Goal: Task Accomplishment & Management: Manage account settings

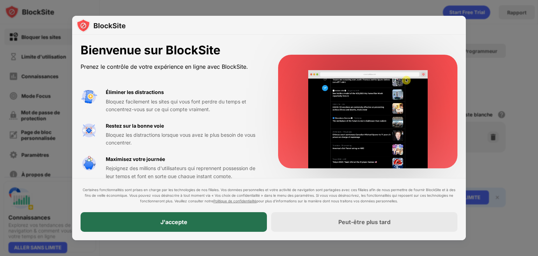
click at [223, 217] on div "J'accepte" at bounding box center [174, 222] width 186 height 20
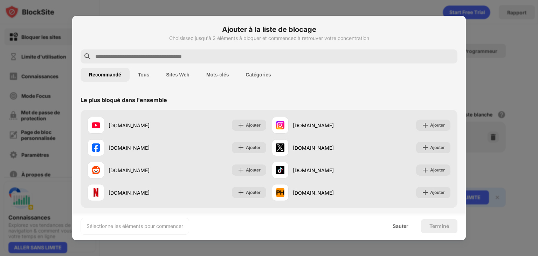
click at [243, 59] on input "text" at bounding box center [275, 56] width 360 height 8
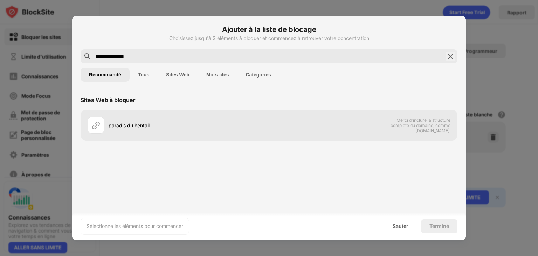
click at [111, 56] on input "**********" at bounding box center [269, 56] width 349 height 8
click at [112, 56] on input "**********" at bounding box center [269, 56] width 349 height 8
type input "**********"
click at [193, 73] on button "Sites Web" at bounding box center [178, 75] width 40 height 14
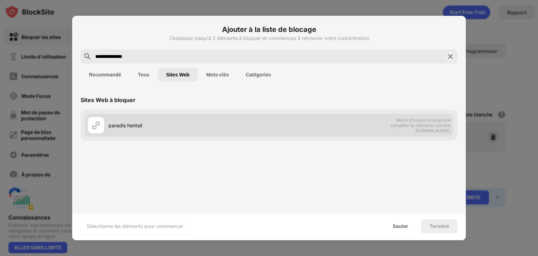
click at [237, 126] on div "paradis hentail" at bounding box center [189, 125] width 161 height 7
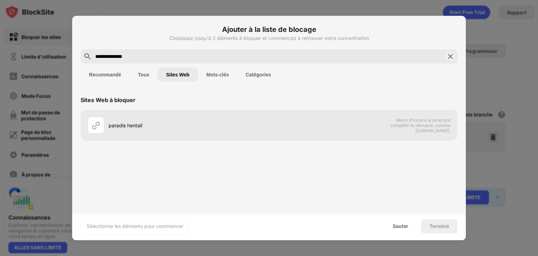
drag, startPoint x: 136, startPoint y: 57, endPoint x: 74, endPoint y: 53, distance: 61.8
click at [74, 53] on div "**********" at bounding box center [269, 128] width 394 height 224
type input "********"
click at [106, 72] on font "Recommandé" at bounding box center [105, 75] width 32 height 6
click at [148, 75] on font "Tous" at bounding box center [143, 75] width 11 height 6
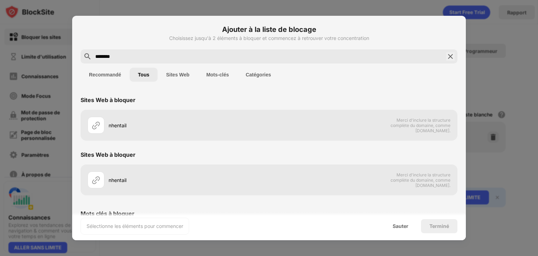
click at [447, 55] on img at bounding box center [451, 56] width 8 height 8
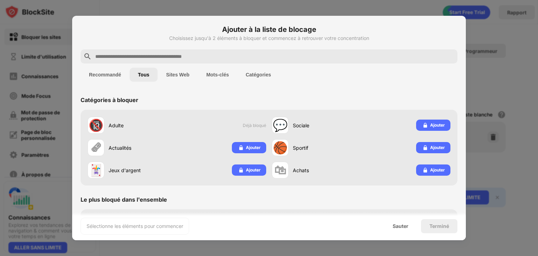
click at [421, 59] on input "text" at bounding box center [275, 56] width 360 height 8
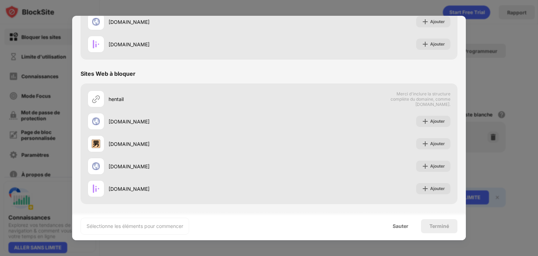
scroll to position [224, 0]
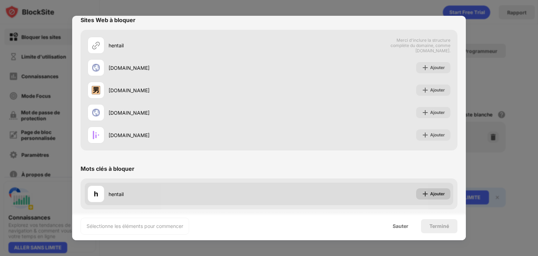
type input "*******"
click at [435, 195] on font "Ajouter" at bounding box center [437, 193] width 15 height 5
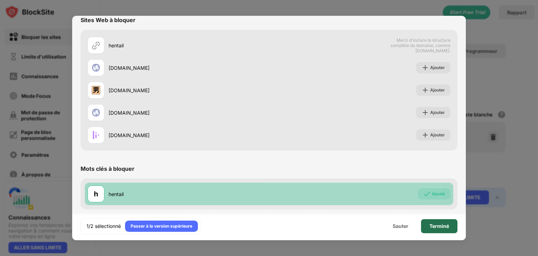
click at [451, 227] on div "Terminé" at bounding box center [439, 226] width 36 height 14
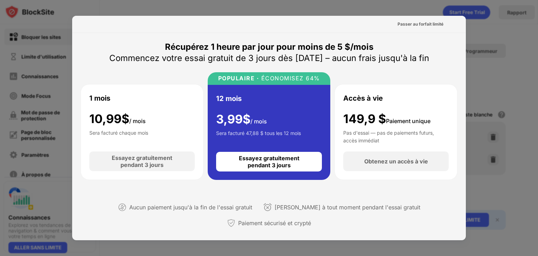
click at [502, 51] on div at bounding box center [269, 128] width 538 height 256
click at [488, 16] on div at bounding box center [269, 128] width 538 height 256
click at [435, 27] on font "Passer au forfait limité" at bounding box center [421, 23] width 46 height 5
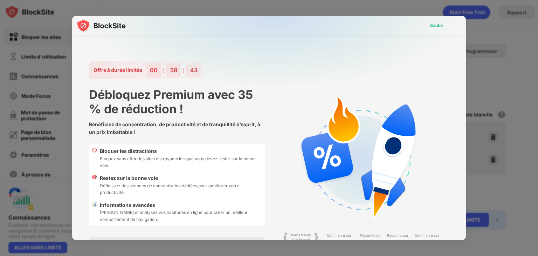
click at [431, 24] on font "Sauter" at bounding box center [436, 25] width 13 height 5
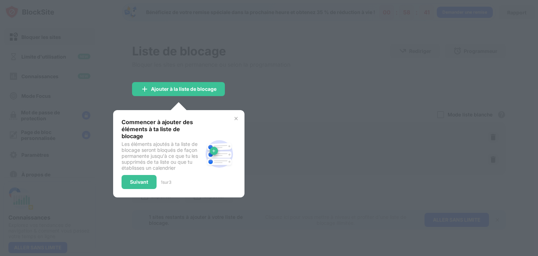
click at [403, 59] on div at bounding box center [269, 128] width 538 height 256
click at [140, 179] on font "Suivant" at bounding box center [139, 182] width 18 height 6
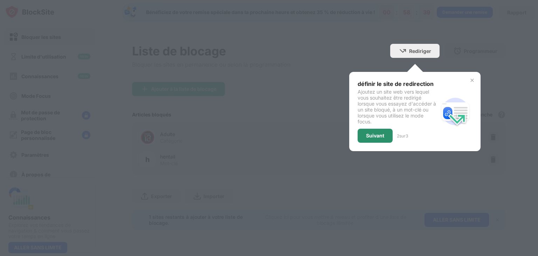
click at [370, 131] on div "Suivant" at bounding box center [375, 136] width 35 height 14
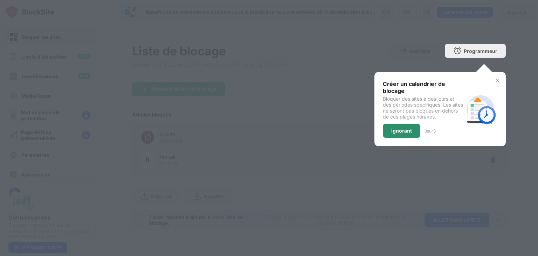
click at [397, 124] on div "Ignorant" at bounding box center [402, 131] width 38 height 14
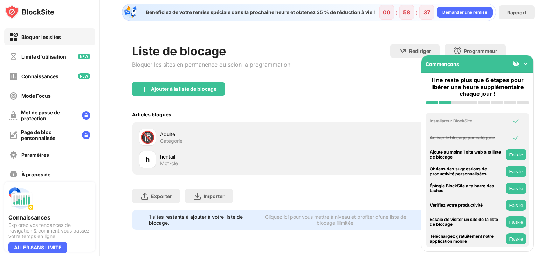
click at [376, 138] on div "🔞 Adulte Catégorie" at bounding box center [319, 137] width 366 height 22
click at [522, 157] on button "Fais-le" at bounding box center [516, 154] width 21 height 11
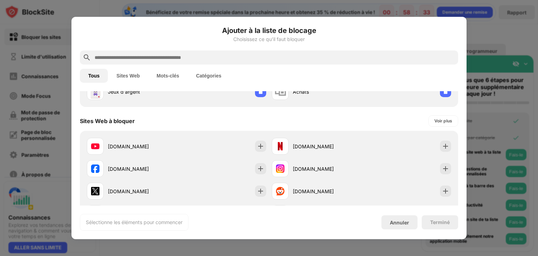
scroll to position [100, 0]
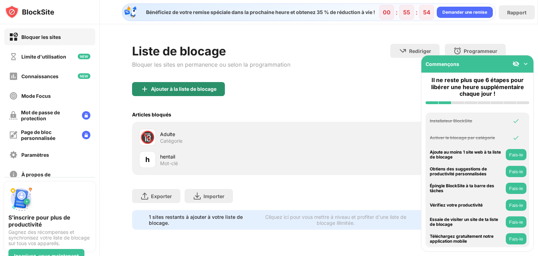
click at [199, 83] on div "Ajouter à la liste de blocage" at bounding box center [178, 89] width 93 height 14
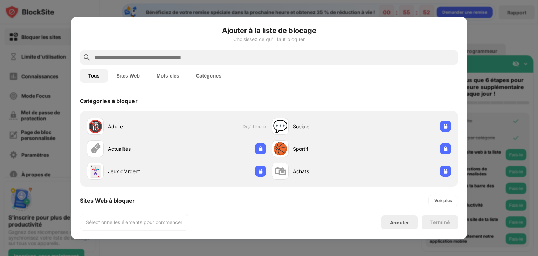
click at [219, 56] on input "text" at bounding box center [275, 57] width 362 height 8
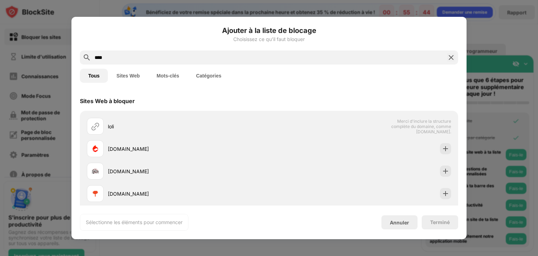
type input "****"
click at [166, 77] on font "Mots-clés" at bounding box center [168, 76] width 23 height 6
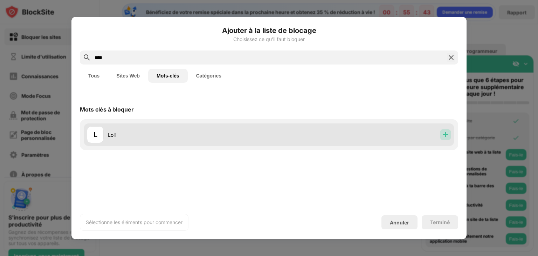
click at [444, 137] on img at bounding box center [445, 134] width 7 height 7
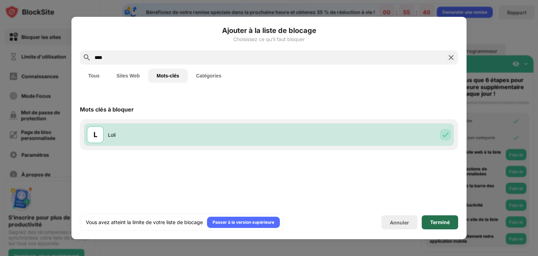
click at [451, 222] on div "Terminé" at bounding box center [440, 222] width 36 height 14
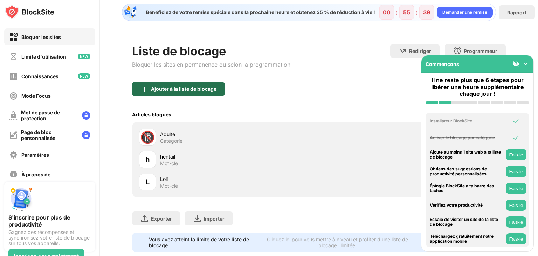
click at [184, 88] on font "Ajouter à la liste de blocage" at bounding box center [184, 89] width 66 height 6
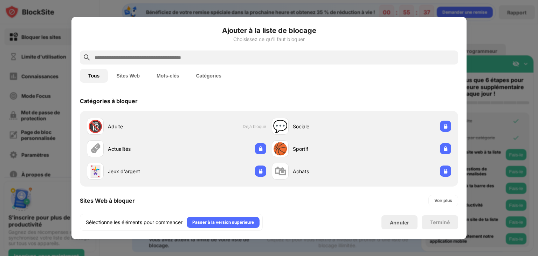
click at [202, 58] on input "text" at bounding box center [275, 57] width 362 height 8
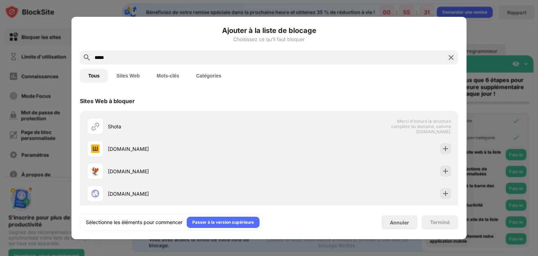
type input "*****"
click at [178, 75] on font "Mots-clés" at bounding box center [168, 76] width 23 height 6
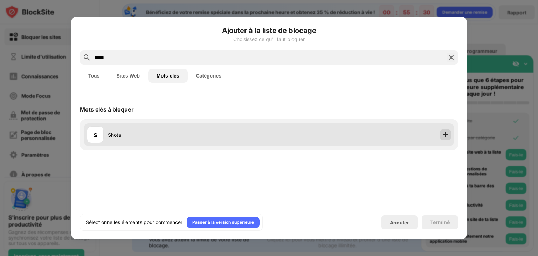
click at [446, 135] on img at bounding box center [445, 134] width 7 height 7
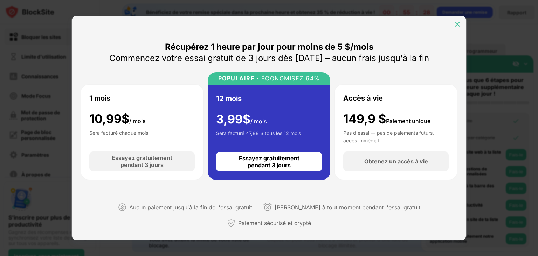
click at [460, 20] on div at bounding box center [457, 24] width 11 height 11
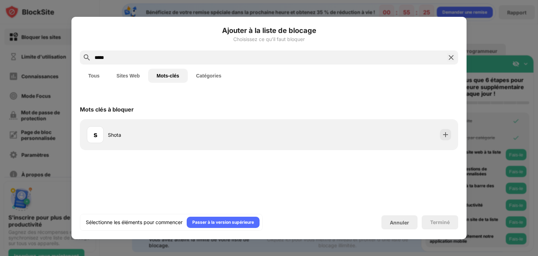
click at [466, 205] on div "Ajouter à la liste de blocage Choisissez ce qu'il faut bloquer ***** Tous Sites…" at bounding box center [269, 128] width 395 height 222
click at [485, 197] on div at bounding box center [269, 128] width 538 height 256
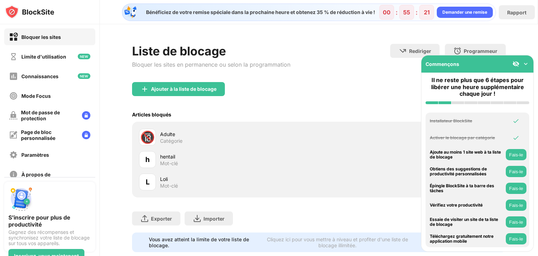
click at [514, 157] on button "Fais-le" at bounding box center [516, 154] width 21 height 11
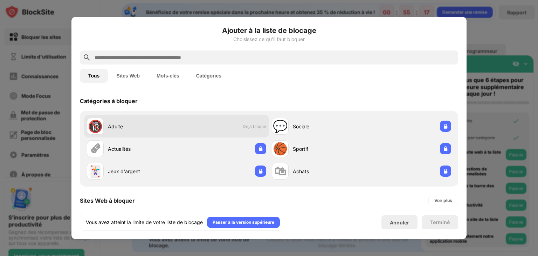
click at [196, 125] on div "🔞 Adulte Déjà bloqué" at bounding box center [176, 126] width 185 height 22
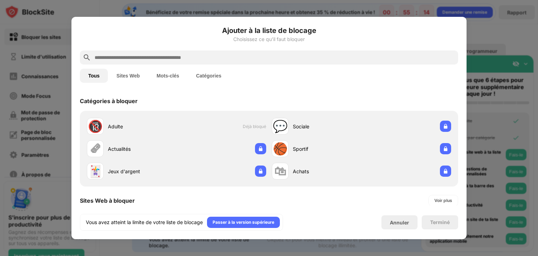
click at [125, 73] on font "Sites Web" at bounding box center [127, 76] width 23 height 6
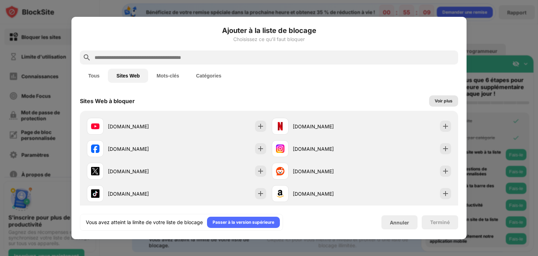
click at [436, 103] on font "Voir plus" at bounding box center [444, 100] width 18 height 5
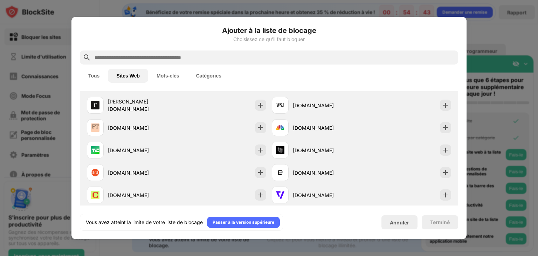
scroll to position [415, 0]
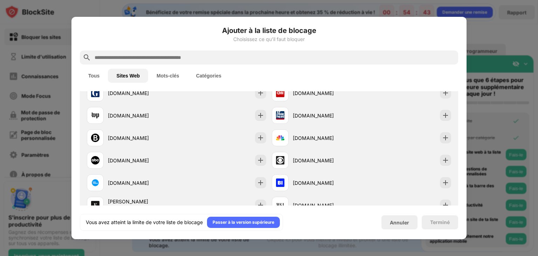
click at [209, 77] on font "Catégories" at bounding box center [208, 76] width 25 height 6
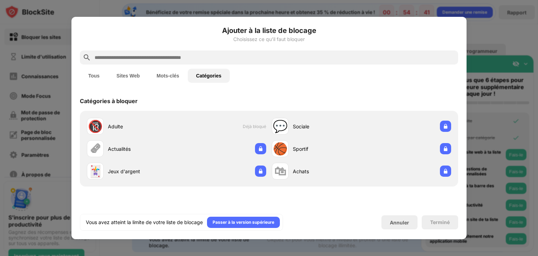
click at [129, 80] on button "Sites Web" at bounding box center [128, 76] width 40 height 14
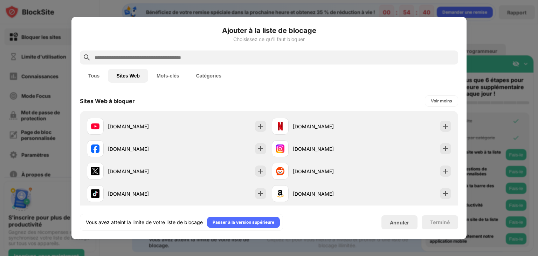
click at [171, 57] on input "text" at bounding box center [275, 57] width 362 height 8
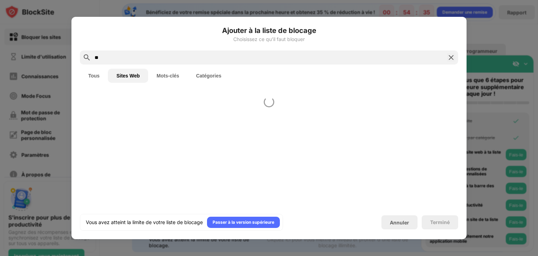
type input "*"
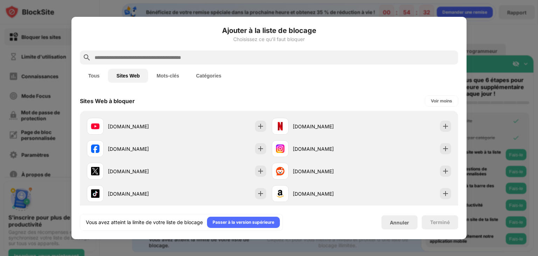
click at [516, 157] on div at bounding box center [269, 128] width 538 height 256
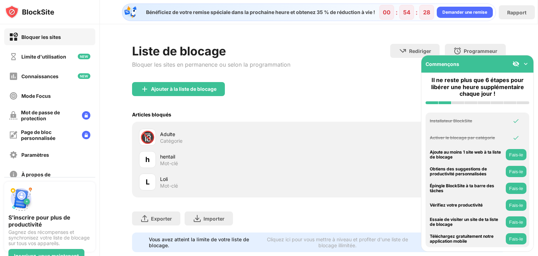
click at [515, 158] on button "Fais-le" at bounding box center [516, 154] width 21 height 11
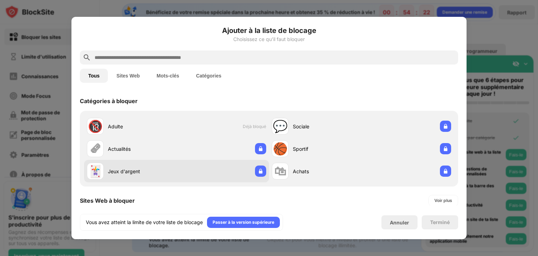
click at [147, 174] on div "Jeux d'argent" at bounding box center [142, 171] width 69 height 7
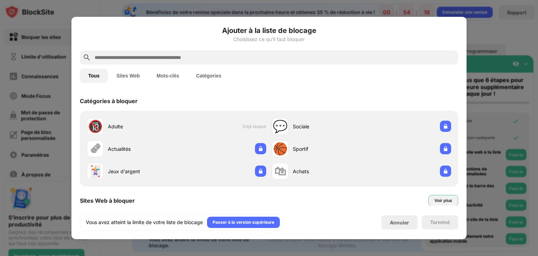
click at [441, 203] on div "Voir plus" at bounding box center [444, 200] width 18 height 7
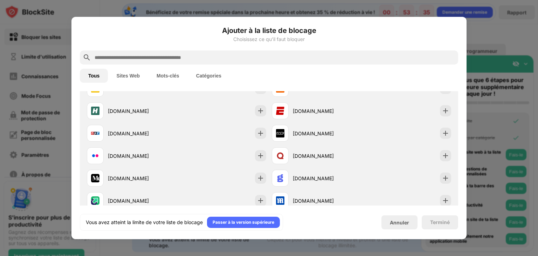
scroll to position [394, 0]
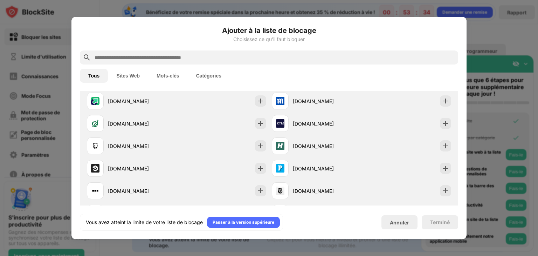
click at [503, 141] on div at bounding box center [269, 128] width 538 height 256
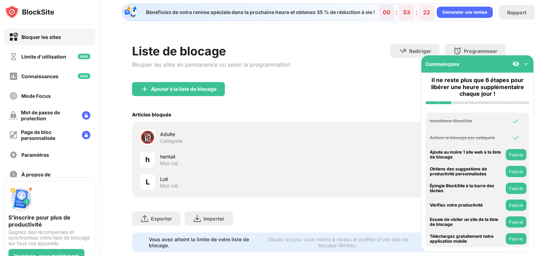
scroll to position [7, 0]
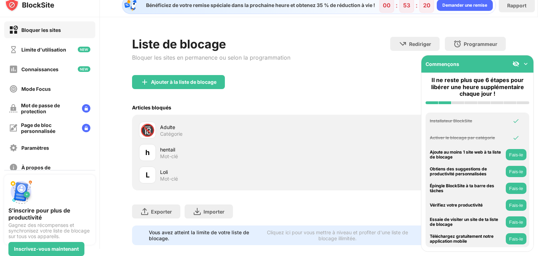
click at [526, 63] on img at bounding box center [526, 63] width 7 height 7
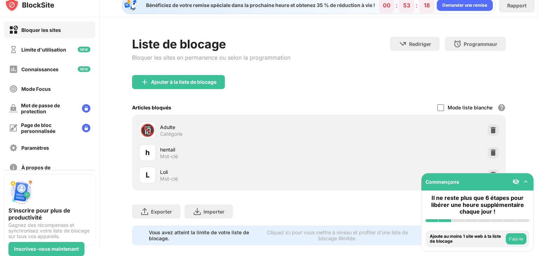
click at [301, 93] on div "Ajouter à la liste de blocage" at bounding box center [319, 87] width 374 height 25
click at [61, 52] on font "Limite d'utilisation" at bounding box center [43, 50] width 45 height 6
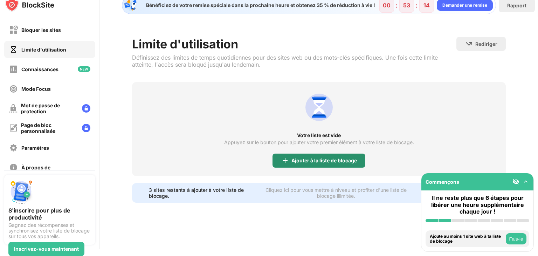
click at [292, 157] on font "Ajouter à la liste de blocage" at bounding box center [325, 160] width 66 height 6
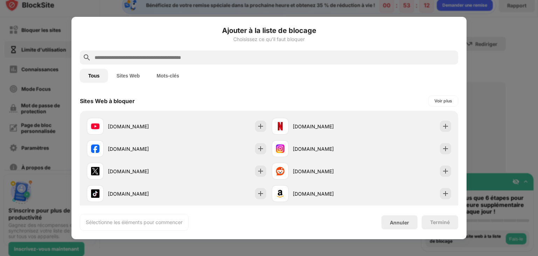
click at [519, 40] on div at bounding box center [269, 128] width 538 height 256
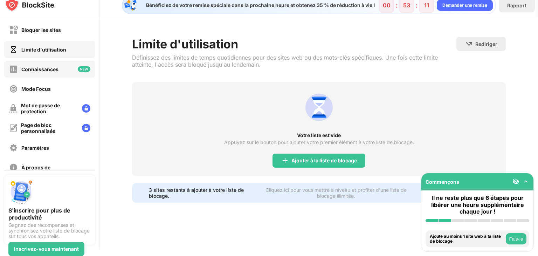
click at [20, 72] on div "Connaissances" at bounding box center [33, 69] width 49 height 9
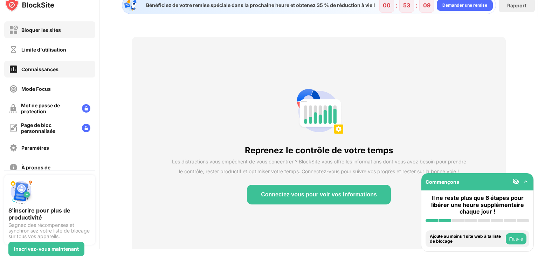
click at [55, 33] on div "Bloquer les sites" at bounding box center [35, 30] width 52 height 9
